Goal: Navigation & Orientation: Go to known website

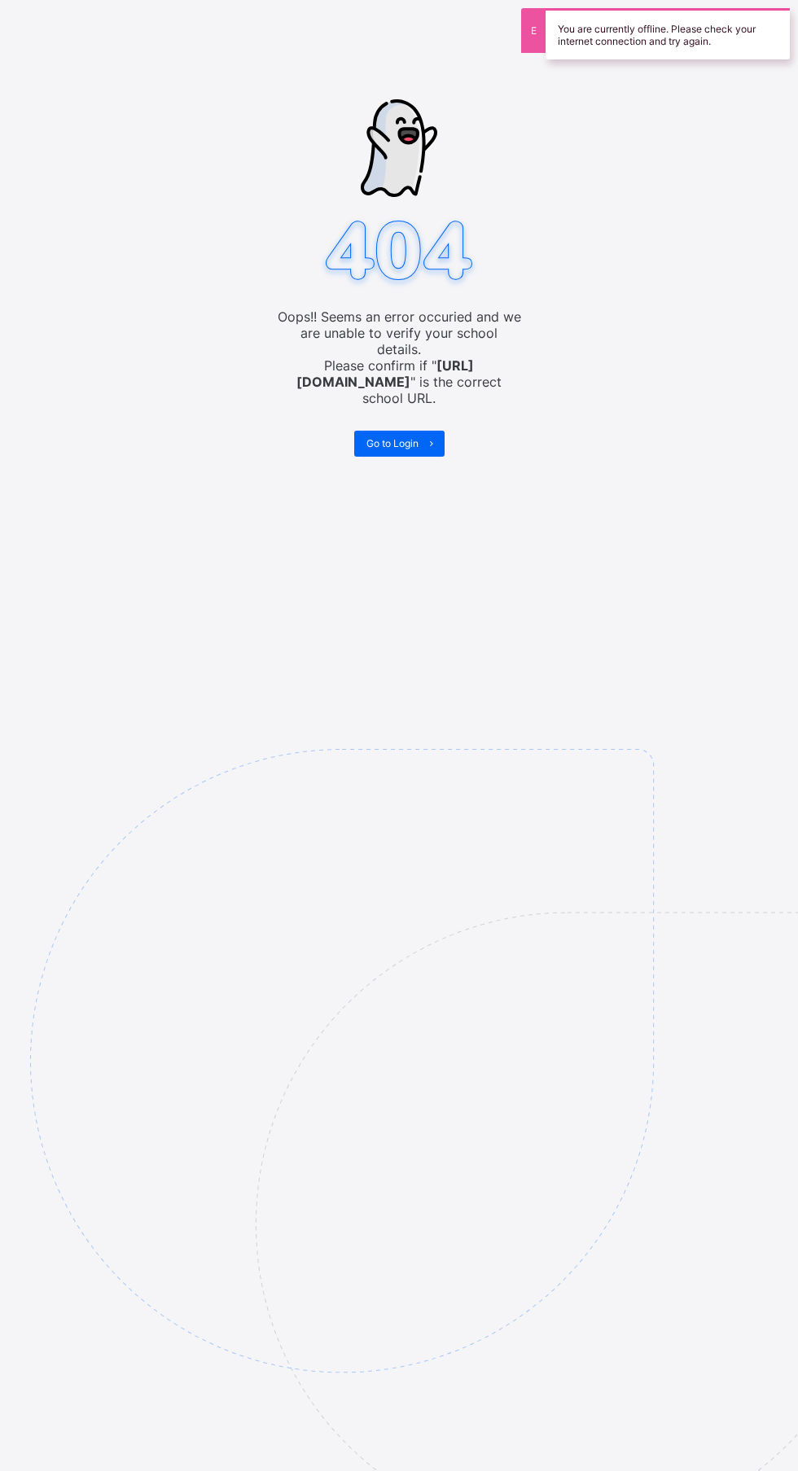
click at [431, 438] on icon at bounding box center [431, 443] width 12 height 11
